Goal: Task Accomplishment & Management: Manage account settings

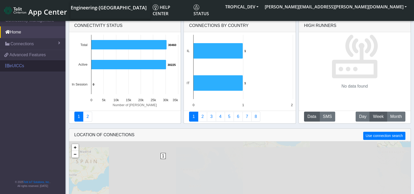
click at [22, 65] on link "eUICCs" at bounding box center [32, 66] width 65 height 12
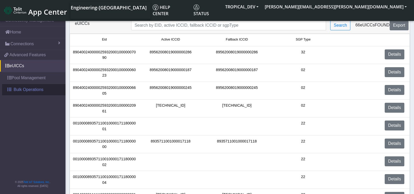
click at [36, 93] on link "Bulk Operations" at bounding box center [33, 90] width 63 height 12
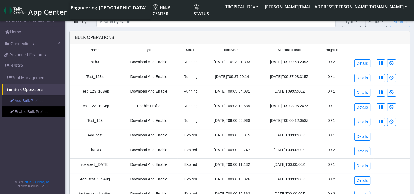
click at [39, 100] on link "Add Bulk Profiles" at bounding box center [33, 100] width 63 height 11
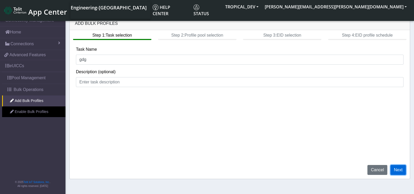
click at [398, 168] on button "Next" at bounding box center [397, 170] width 15 height 10
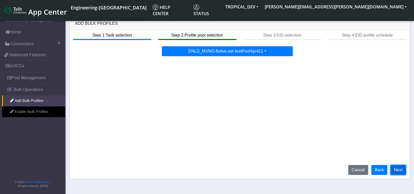
click at [398, 168] on button "Next" at bounding box center [397, 170] width 15 height 10
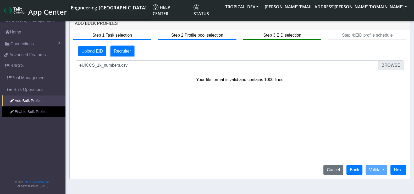
click at [118, 50] on button "Recruiter" at bounding box center [122, 51] width 24 height 10
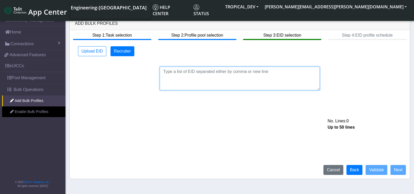
click at [200, 74] on textarea at bounding box center [240, 79] width 160 height 24
paste textarea "F_OPEN-22177_Added_euicc_main_and_sub_menu_translations"
paste textarea "89033023428100000000043500001509"
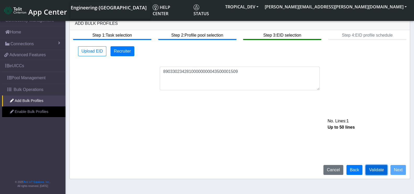
click at [373, 173] on button "Validate" at bounding box center [376, 170] width 22 height 10
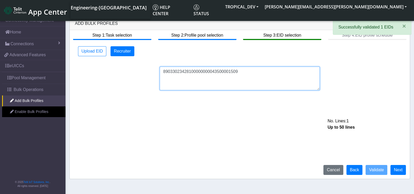
click at [262, 69] on textarea "89033023428100000000043500001509" at bounding box center [240, 79] width 160 height 24
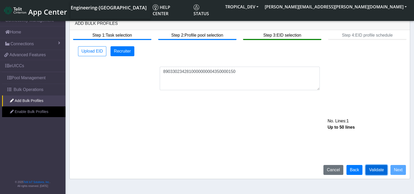
click at [376, 166] on button "Validate" at bounding box center [376, 170] width 22 height 10
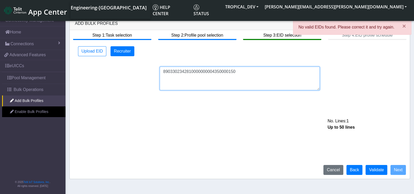
click at [251, 77] on textarea "8903302342810000000004350000150" at bounding box center [240, 79] width 160 height 24
type textarea "89033023428100000000043500001505"
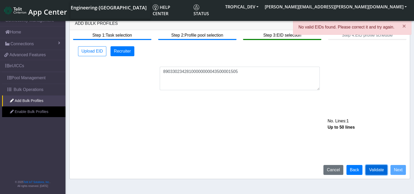
click at [375, 168] on button "Validate" at bounding box center [376, 170] width 22 height 10
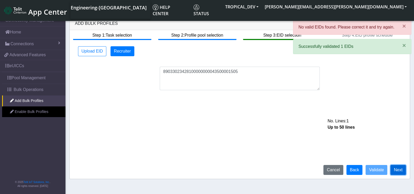
click at [401, 171] on button "Next" at bounding box center [397, 170] width 15 height 10
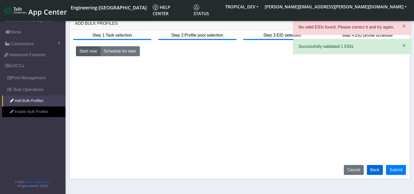
drag, startPoint x: 365, startPoint y: 168, endPoint x: 375, endPoint y: 169, distance: 10.3
click at [373, 169] on div "Cancel Back Submit" at bounding box center [375, 170] width 70 height 10
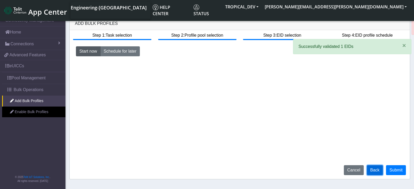
click at [375, 169] on button "Back" at bounding box center [374, 170] width 16 height 10
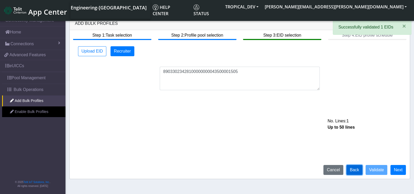
click at [360, 168] on button "Back" at bounding box center [354, 170] width 16 height 10
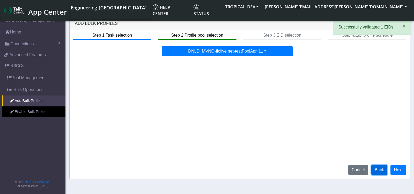
click at [379, 170] on button "Back" at bounding box center [379, 170] width 16 height 10
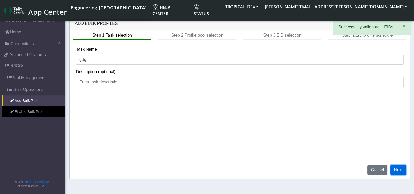
click at [391, 171] on button "Next" at bounding box center [397, 170] width 15 height 10
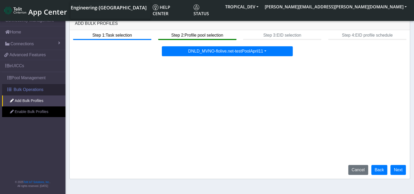
click at [26, 88] on span "Bulk Operations" at bounding box center [29, 90] width 30 height 6
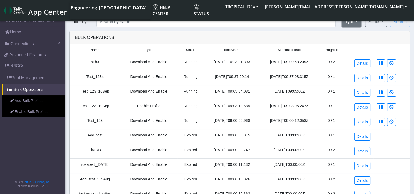
click at [355, 19] on button "Type" at bounding box center [350, 22] width 19 height 10
click at [310, 86] on date "[DATE]T09:05:00Z" at bounding box center [289, 92] width 59 height 15
click at [389, 58] on td at bounding box center [391, 63] width 36 height 15
click at [392, 65] on icon at bounding box center [391, 63] width 4 height 4
click at [385, 75] on button at bounding box center [380, 78] width 8 height 8
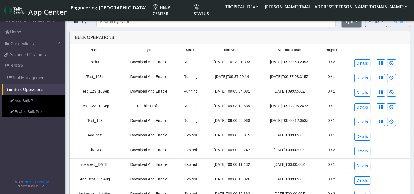
click at [356, 24] on button "Type" at bounding box center [350, 22] width 19 height 10
click at [374, 22] on button "Status" at bounding box center [376, 22] width 22 height 10
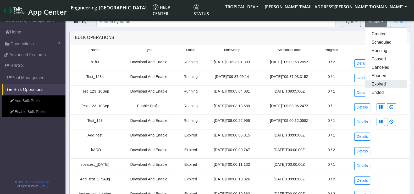
click at [386, 81] on button "Expired" at bounding box center [385, 84] width 41 height 8
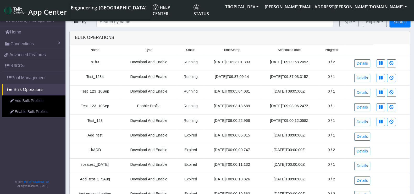
click at [402, 19] on button "Search" at bounding box center [400, 22] width 20 height 10
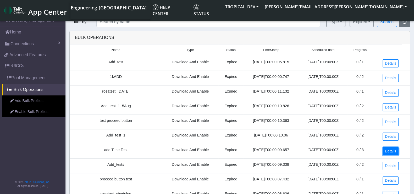
click at [393, 149] on link "Details" at bounding box center [390, 151] width 16 height 8
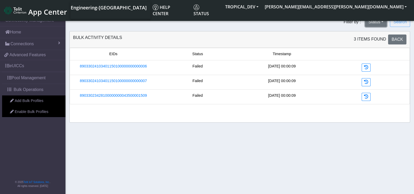
click at [379, 21] on button "Status" at bounding box center [376, 22] width 22 height 10
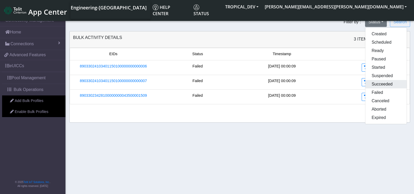
click at [384, 82] on button "Succeeded" at bounding box center [385, 84] width 41 height 8
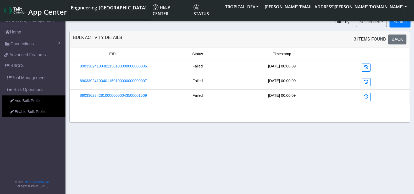
click at [394, 24] on button "Search" at bounding box center [400, 22] width 20 height 10
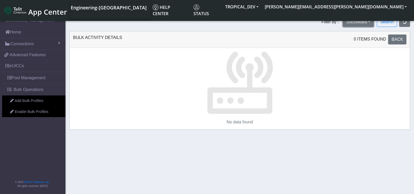
click at [363, 20] on button "Succeeded" at bounding box center [357, 22] width 31 height 10
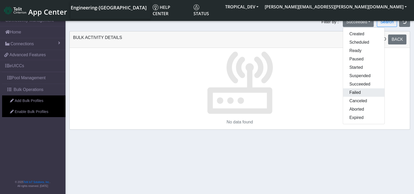
click at [363, 89] on button "Failed" at bounding box center [363, 92] width 41 height 8
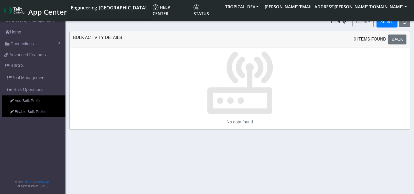
click at [390, 23] on button "Search" at bounding box center [386, 22] width 20 height 10
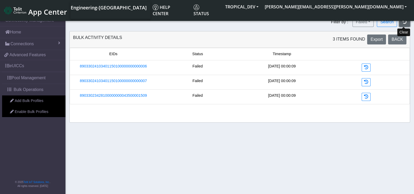
click at [405, 21] on icon "button" at bounding box center [404, 22] width 4 height 4
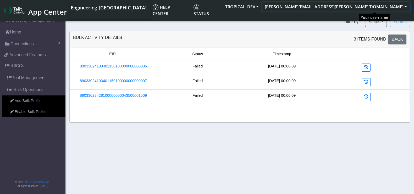
click at [362, 10] on button "[PERSON_NAME][EMAIL_ADDRESS][PERSON_NAME][DOMAIN_NAME]" at bounding box center [335, 6] width 148 height 9
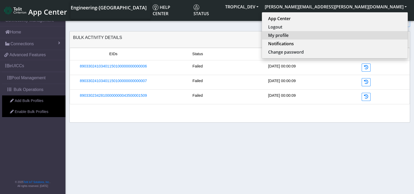
click at [372, 36] on button "My profile" at bounding box center [335, 35] width 146 height 8
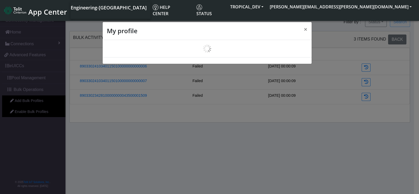
select select "en_US"
select select "5ea0823b1c5bd764010b9e0c"
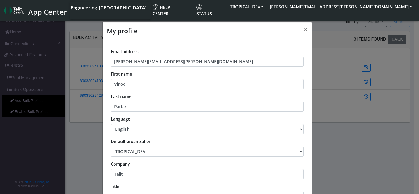
click at [143, 129] on select "中文 English Español" at bounding box center [207, 129] width 193 height 10
select select "es"
click at [111, 124] on select "中文 English Español" at bounding box center [207, 129] width 193 height 10
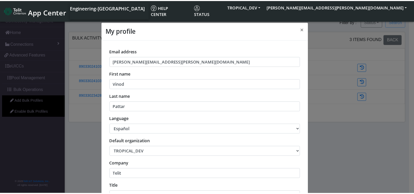
scroll to position [84, 0]
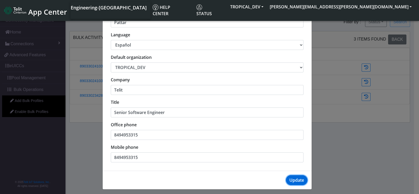
click at [293, 182] on button "Update" at bounding box center [296, 180] width 21 height 10
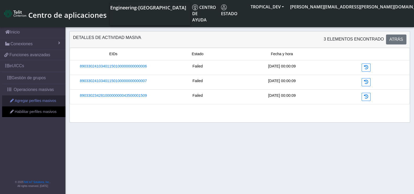
click at [44, 103] on link "Agregar perfiles masivos" at bounding box center [33, 100] width 63 height 11
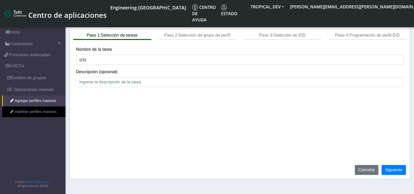
click at [400, 176] on div "Paso 1: Selección de tareas Paso 2: Selección de grupo de perfil Paso 3: Selecc…" at bounding box center [240, 104] width 340 height 149
click at [396, 172] on button "Siguiente" at bounding box center [393, 170] width 24 height 10
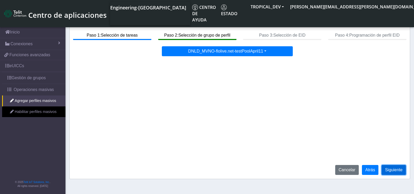
click at [396, 172] on button "Siguiente" at bounding box center [393, 170] width 24 height 10
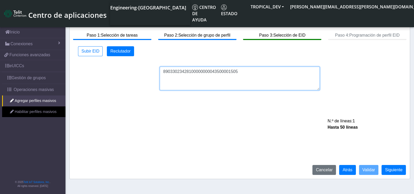
click at [245, 67] on textarea "89033023428100000000043500001505" at bounding box center [240, 79] width 160 height 24
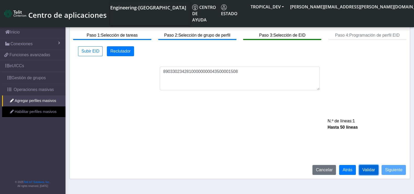
click at [367, 168] on button "Validar" at bounding box center [369, 170] width 20 height 10
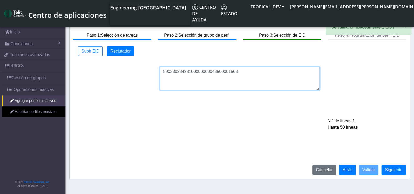
click at [252, 70] on textarea "89033023428100000000043500001508" at bounding box center [240, 79] width 160 height 24
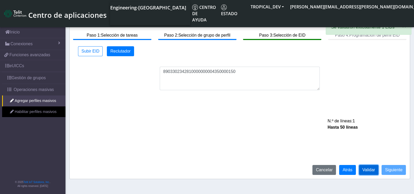
click at [371, 167] on button "Validar" at bounding box center [369, 170] width 20 height 10
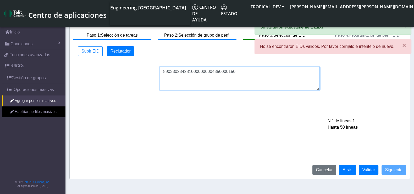
click at [257, 74] on textarea "8903302342810000000004350000150" at bounding box center [240, 79] width 160 height 24
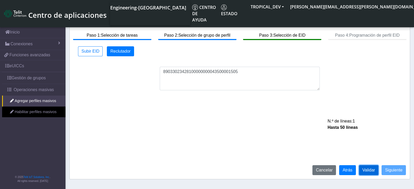
click at [373, 167] on button "Validar" at bounding box center [369, 170] width 20 height 10
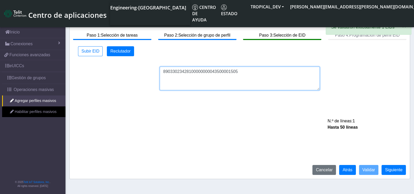
click at [259, 74] on textarea "89033023428100000000043500001505" at bounding box center [240, 79] width 160 height 24
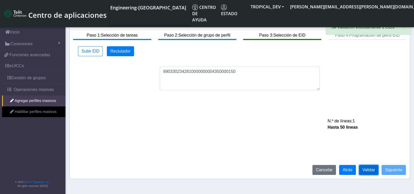
click at [370, 168] on button "Validar" at bounding box center [369, 170] width 20 height 10
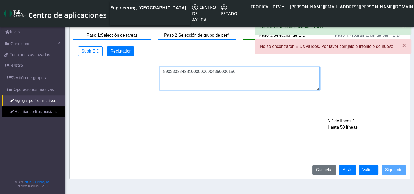
click at [259, 70] on textarea "8903302342810000000004350000150" at bounding box center [240, 79] width 160 height 24
type textarea "89033023428100000000043500001505"
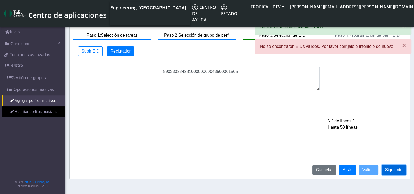
click at [401, 170] on button "Siguiente" at bounding box center [393, 170] width 24 height 10
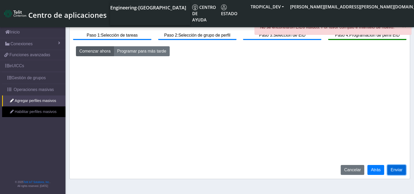
click at [399, 171] on button "Enviar" at bounding box center [396, 170] width 19 height 10
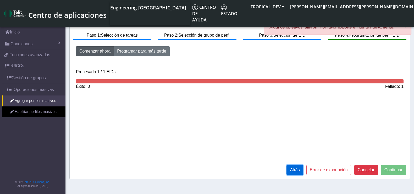
click at [292, 171] on button "Atrás" at bounding box center [294, 170] width 16 height 10
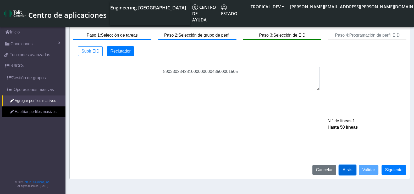
click at [345, 171] on button "Atrás" at bounding box center [347, 170] width 16 height 10
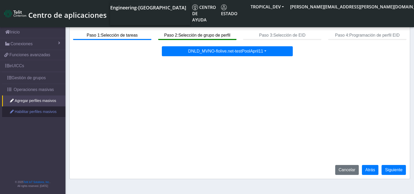
click at [43, 112] on link "Habilitar perfiles masivos" at bounding box center [33, 111] width 63 height 11
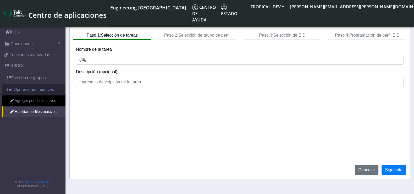
click at [29, 90] on span "Operaciones masivas" at bounding box center [34, 90] width 40 height 6
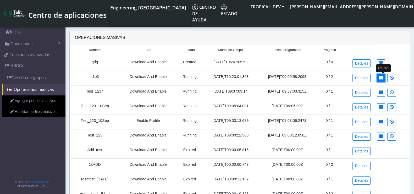
click at [384, 77] on button at bounding box center [380, 78] width 8 height 8
click at [376, 22] on button "Estado" at bounding box center [375, 22] width 23 height 10
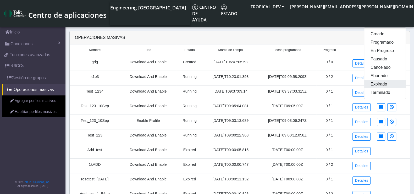
click at [381, 82] on button "Expirado" at bounding box center [384, 84] width 41 height 8
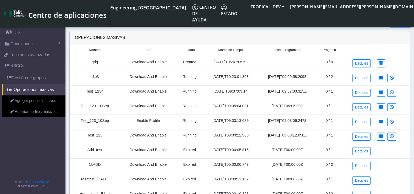
click at [399, 21] on button "Buscar" at bounding box center [400, 22] width 20 height 10
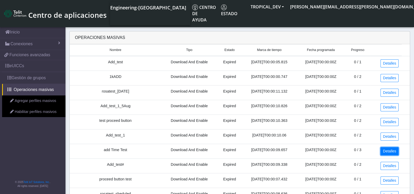
click at [390, 150] on link "Detalles" at bounding box center [389, 151] width 18 height 8
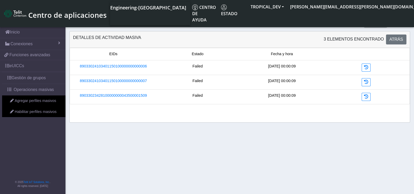
click at [375, 22] on button "Estado" at bounding box center [375, 22] width 23 height 10
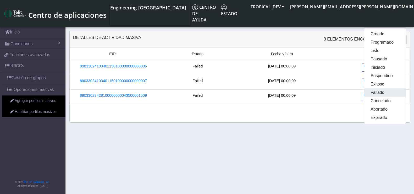
click at [388, 91] on button "Fallado" at bounding box center [384, 92] width 41 height 8
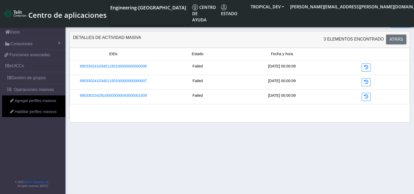
click at [394, 24] on button "Buscar" at bounding box center [400, 22] width 20 height 10
click at [372, 42] on span "Exportar" at bounding box center [372, 39] width 16 height 4
click at [404, 20] on icon "button" at bounding box center [404, 22] width 4 height 4
click at [30, 75] on link "Gestión de grupos" at bounding box center [33, 78] width 63 height 12
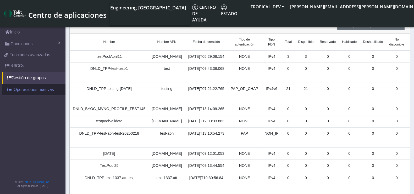
click at [35, 87] on span "Operaciones masivas" at bounding box center [34, 90] width 40 height 6
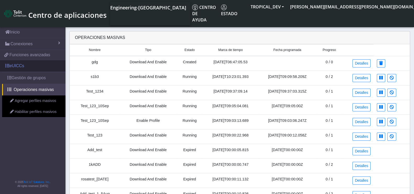
click at [30, 68] on link "eUICCs" at bounding box center [32, 66] width 65 height 12
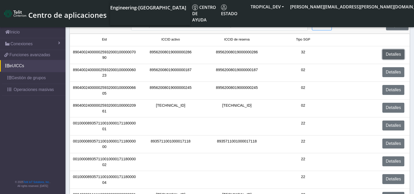
click at [392, 54] on link "Detalles" at bounding box center [393, 54] width 22 height 10
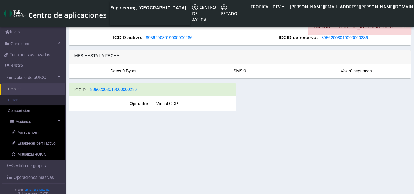
click at [29, 103] on link "Historial" at bounding box center [32, 100] width 65 height 11
